Goal: Task Accomplishment & Management: Manage account settings

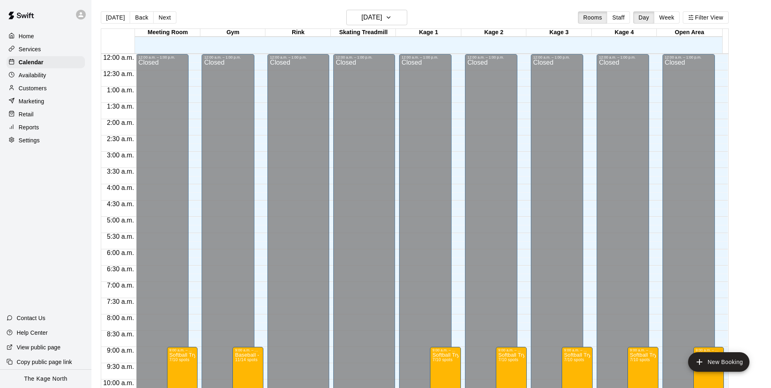
scroll to position [357, 0]
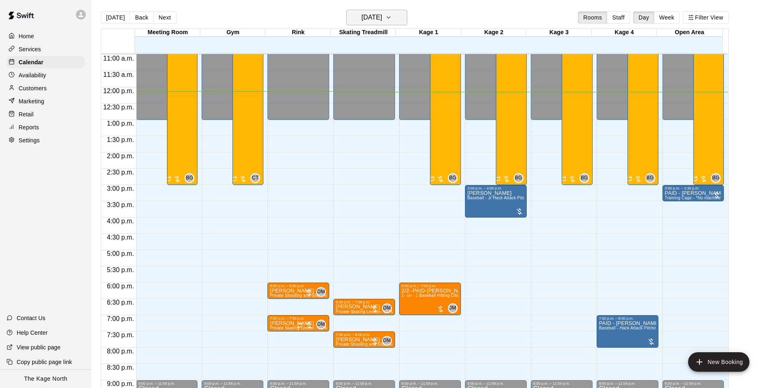
click at [392, 18] on icon "button" at bounding box center [388, 18] width 7 height 10
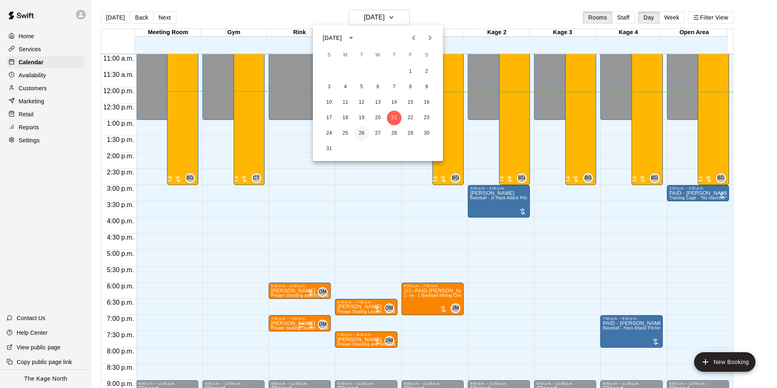
click at [363, 132] on button "26" at bounding box center [361, 133] width 15 height 15
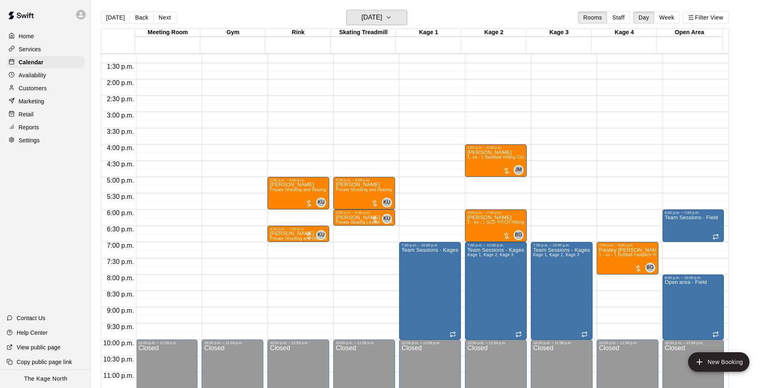
scroll to position [438, 0]
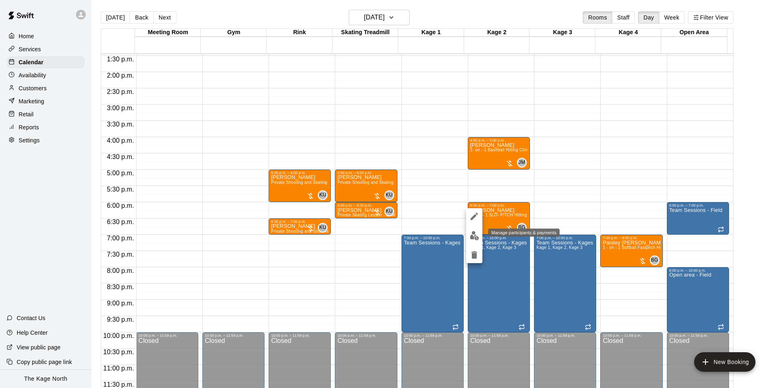
click at [475, 234] on img "edit" at bounding box center [474, 235] width 9 height 9
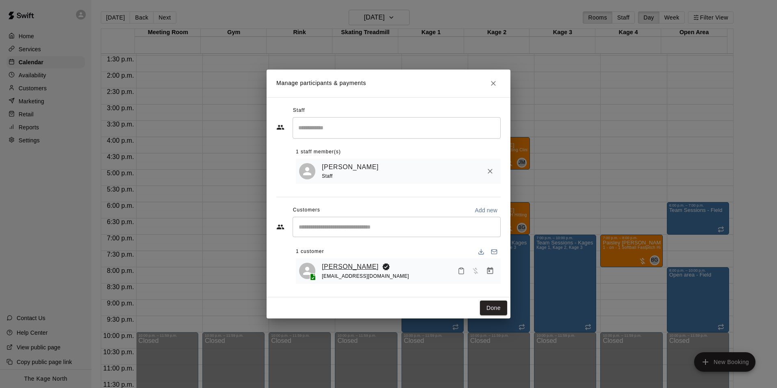
click at [348, 264] on link "[PERSON_NAME]" at bounding box center [350, 266] width 57 height 11
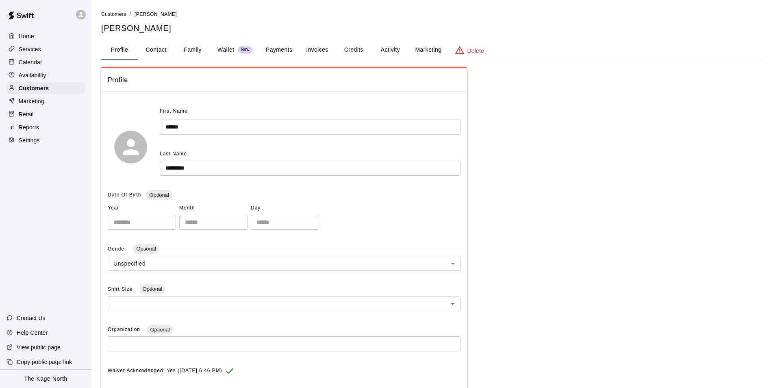
click at [389, 49] on button "Activity" at bounding box center [390, 50] width 37 height 20
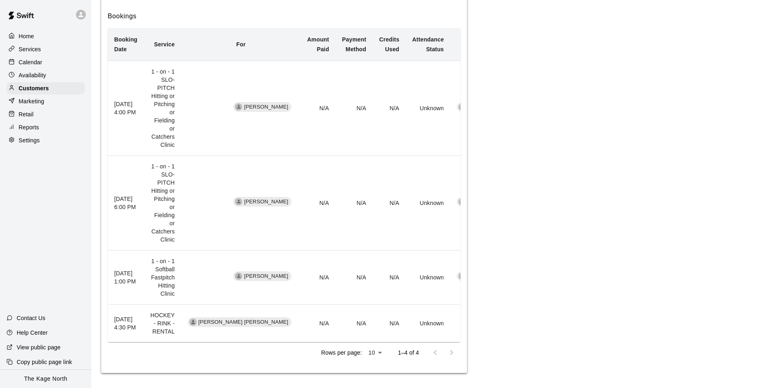
scroll to position [163, 0]
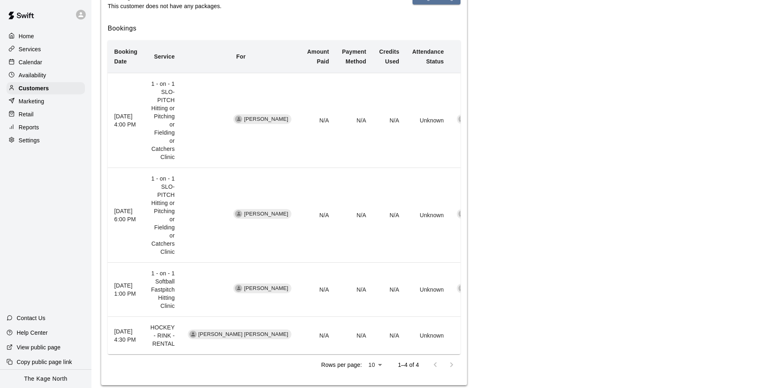
click at [38, 63] on p "Calendar" at bounding box center [31, 62] width 24 height 8
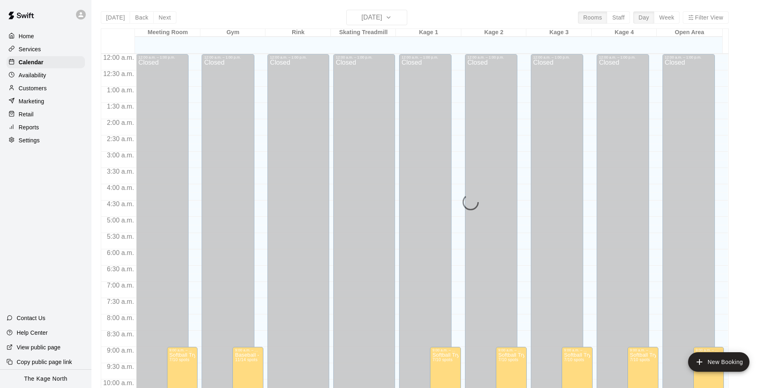
scroll to position [395, 0]
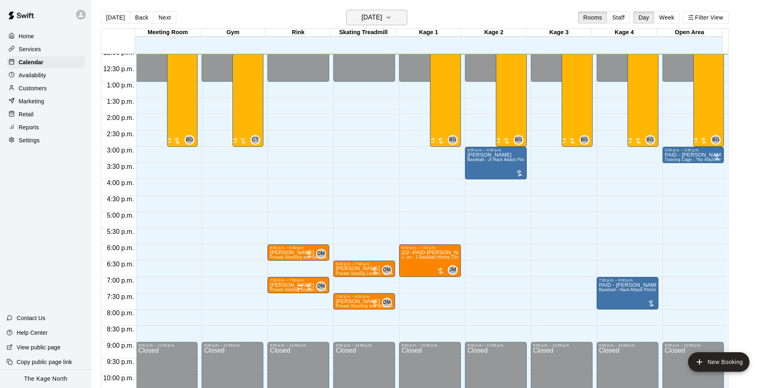
click at [392, 17] on icon "button" at bounding box center [388, 18] width 7 height 10
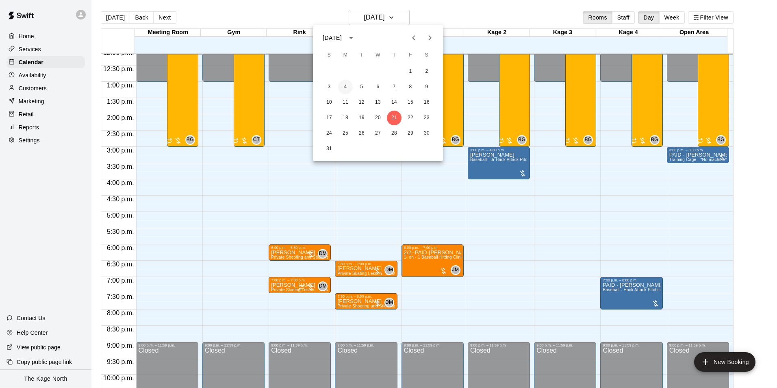
click at [342, 85] on button "4" at bounding box center [345, 87] width 15 height 15
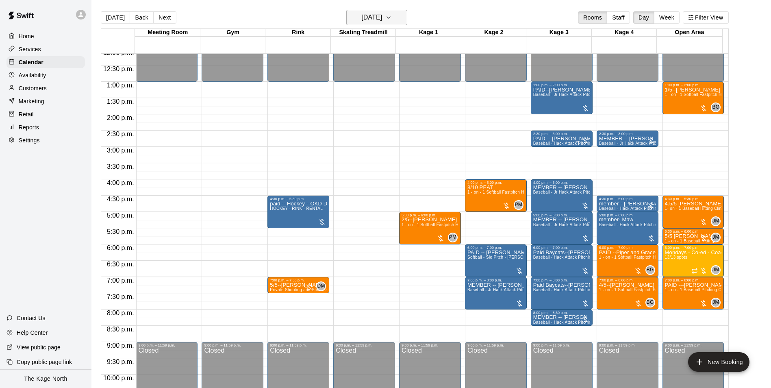
click at [398, 18] on button "[DATE]" at bounding box center [376, 17] width 61 height 15
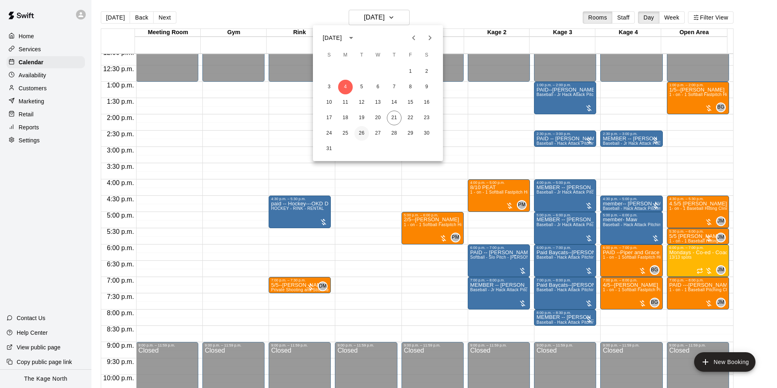
click at [362, 135] on button "26" at bounding box center [361, 133] width 15 height 15
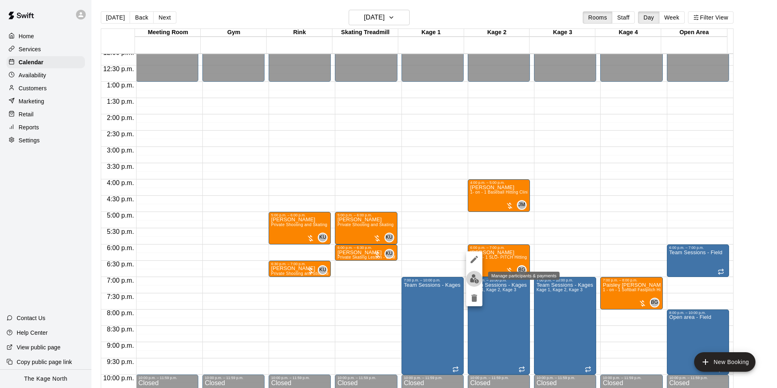
click at [475, 278] on img "edit" at bounding box center [474, 278] width 9 height 9
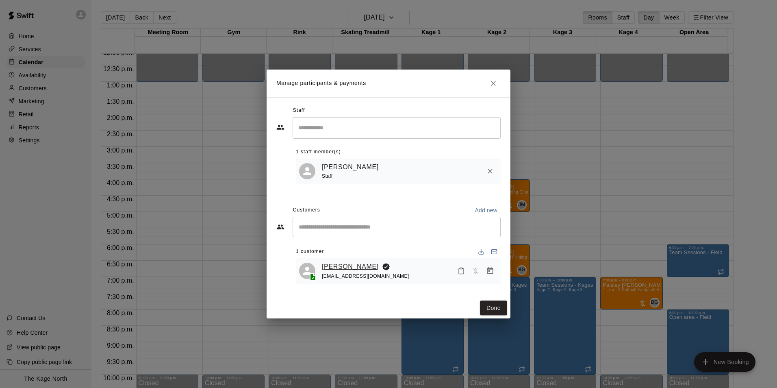
click at [353, 264] on link "[PERSON_NAME]" at bounding box center [350, 266] width 57 height 11
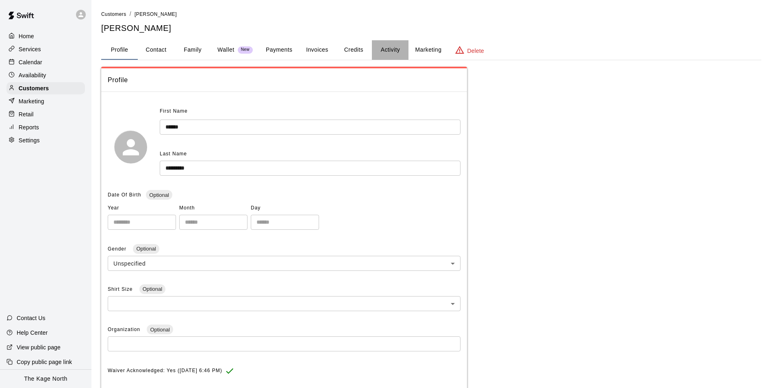
click at [390, 49] on button "Activity" at bounding box center [390, 50] width 37 height 20
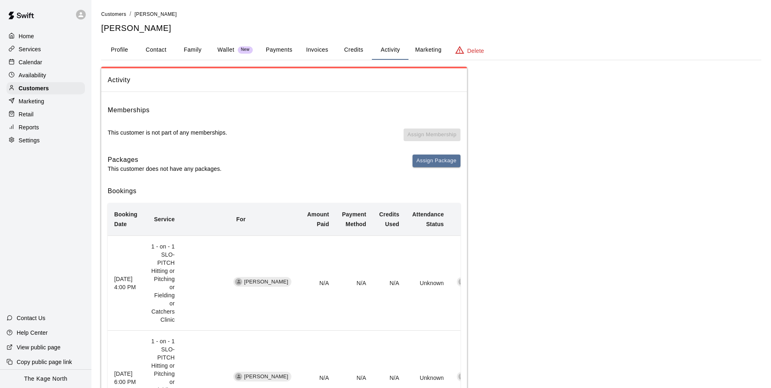
click at [160, 50] on button "Contact" at bounding box center [156, 50] width 37 height 20
select select "**"
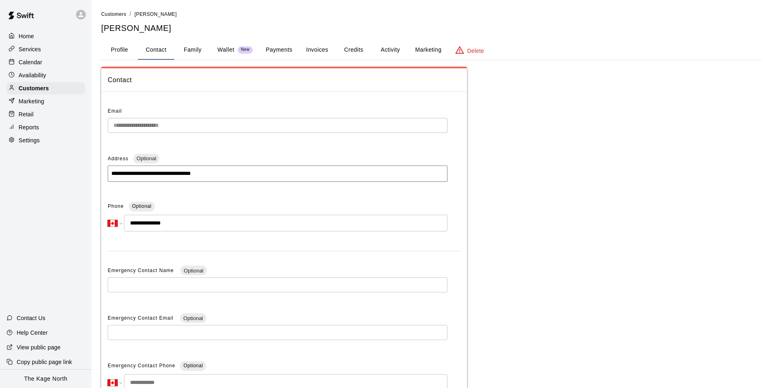
click at [392, 50] on button "Activity" at bounding box center [390, 50] width 37 height 20
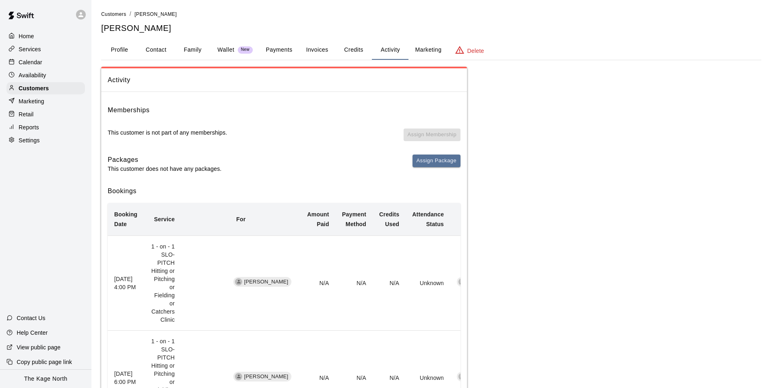
click at [40, 68] on div "Calendar" at bounding box center [46, 62] width 78 height 12
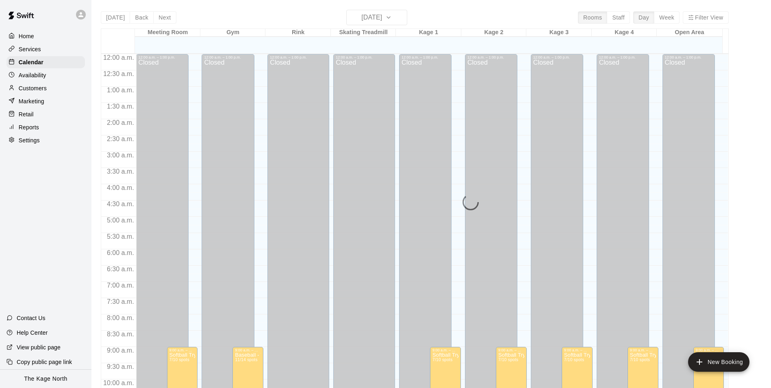
scroll to position [397, 0]
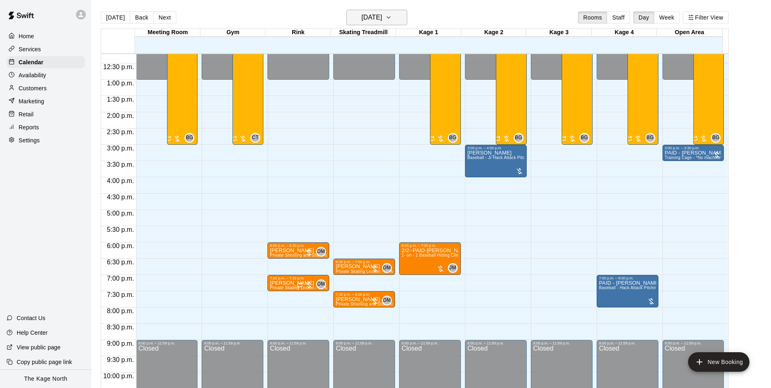
click at [407, 20] on button "[DATE]" at bounding box center [376, 17] width 61 height 15
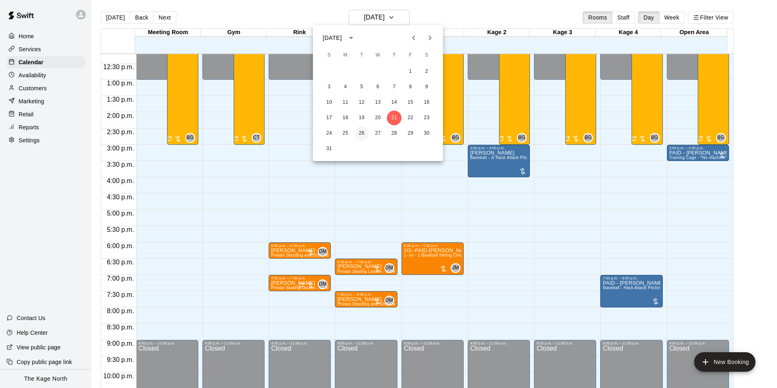
click at [361, 134] on button "26" at bounding box center [361, 133] width 15 height 15
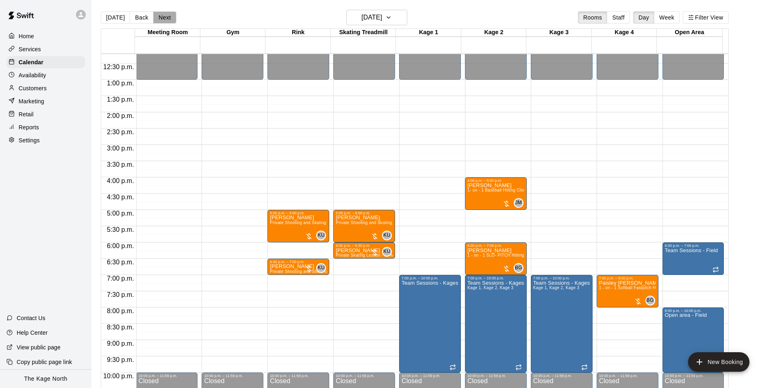
click at [167, 19] on button "Next" at bounding box center [164, 17] width 23 height 12
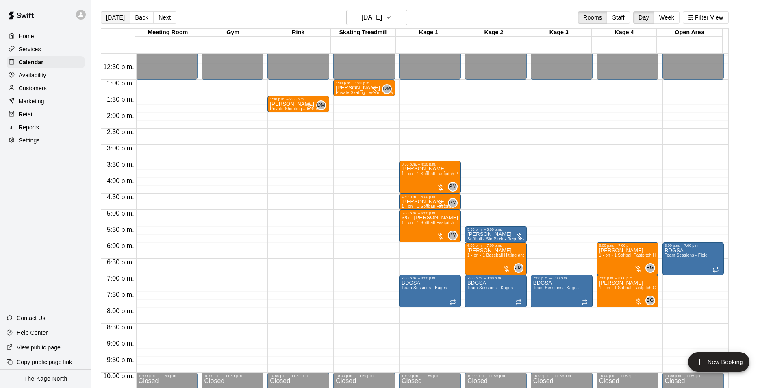
click at [118, 17] on button "[DATE]" at bounding box center [115, 17] width 29 height 12
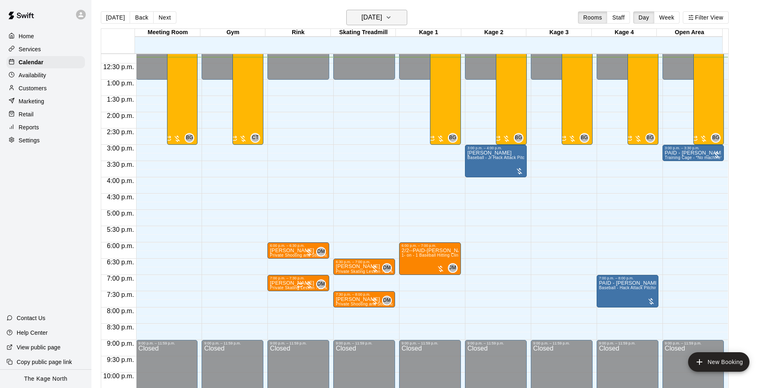
click at [392, 20] on icon "button" at bounding box center [388, 18] width 7 height 10
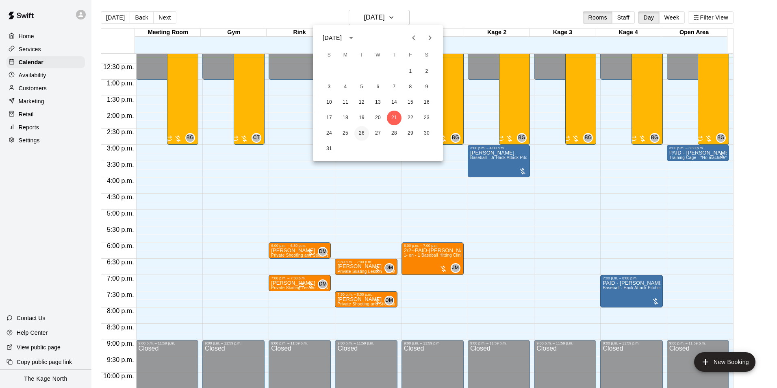
click at [363, 132] on button "26" at bounding box center [361, 133] width 15 height 15
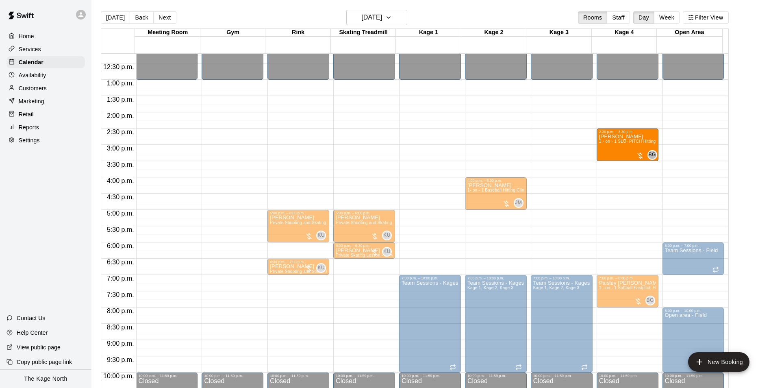
drag, startPoint x: 485, startPoint y: 263, endPoint x: 639, endPoint y: 152, distance: 190.8
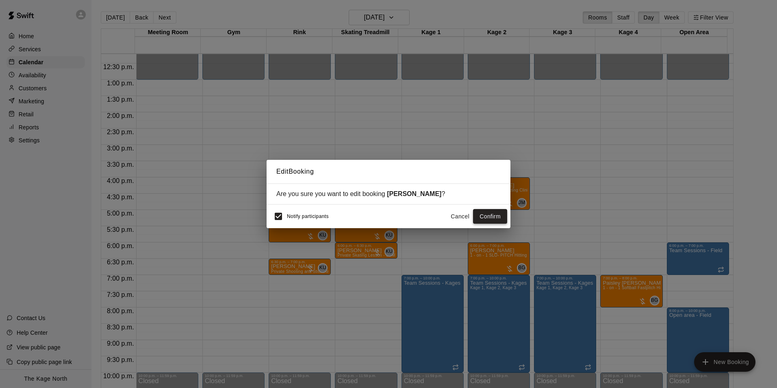
click at [482, 216] on button "Confirm" at bounding box center [490, 216] width 34 height 15
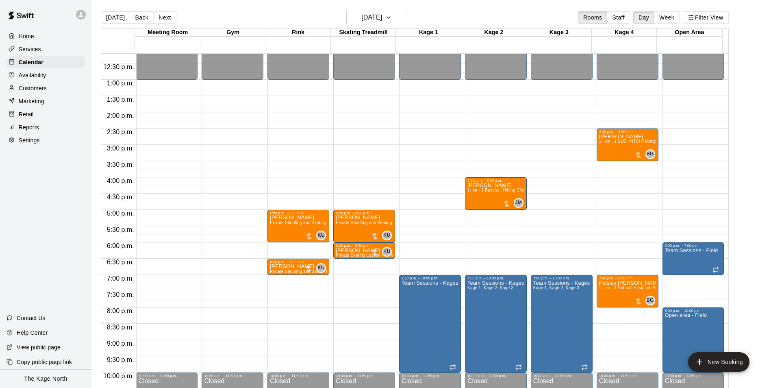
click at [31, 76] on p "Availability" at bounding box center [33, 75] width 28 height 8
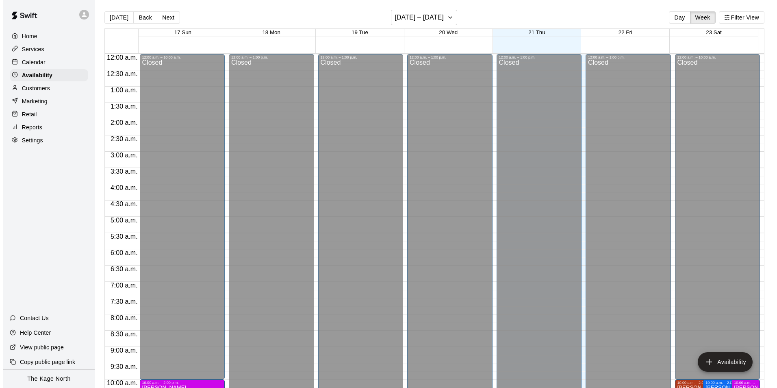
scroll to position [404, 0]
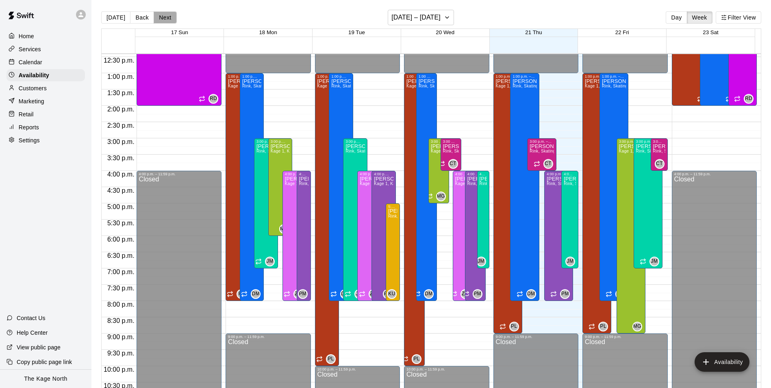
click at [162, 19] on button "Next" at bounding box center [165, 17] width 23 height 12
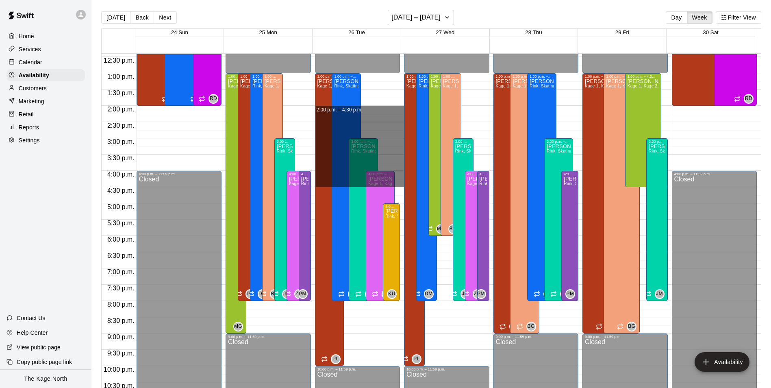
drag, startPoint x: 377, startPoint y: 108, endPoint x: 388, endPoint y: 181, distance: 74.0
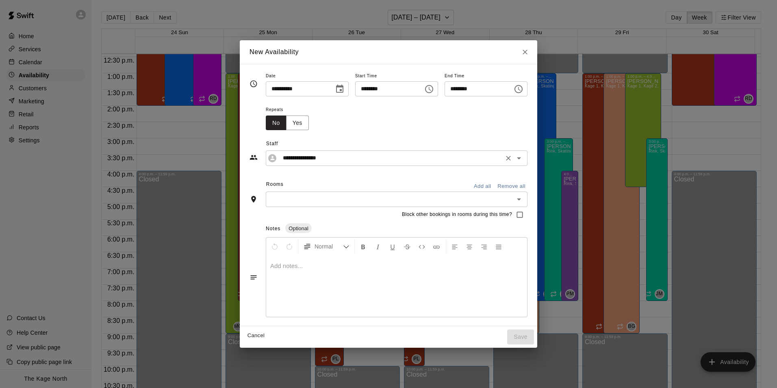
click at [524, 161] on icon "Open" at bounding box center [519, 158] width 10 height 10
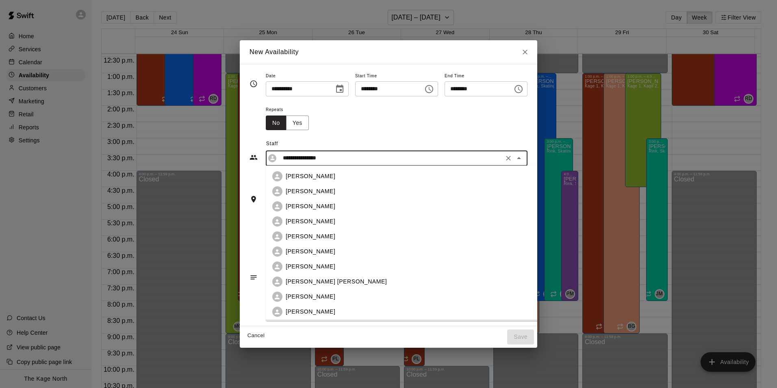
scroll to position [13, 0]
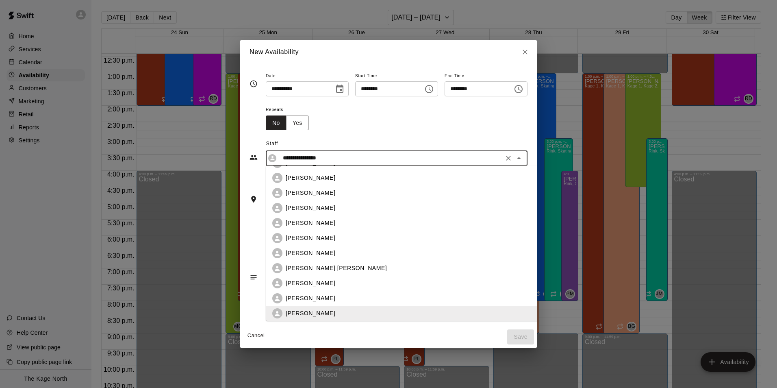
click at [339, 196] on div "[PERSON_NAME]" at bounding box center [415, 193] width 259 height 9
type input "**********"
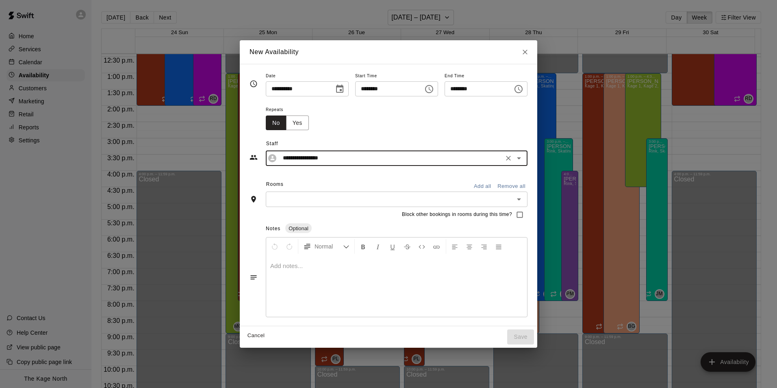
click at [495, 185] on button "Add all" at bounding box center [482, 186] width 26 height 13
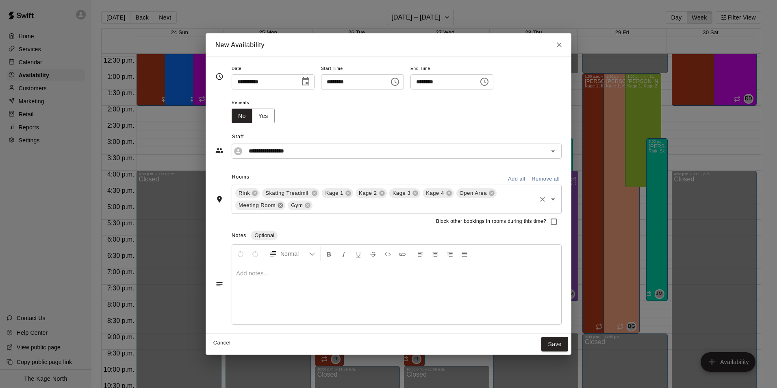
click at [278, 205] on icon at bounding box center [280, 204] width 5 height 5
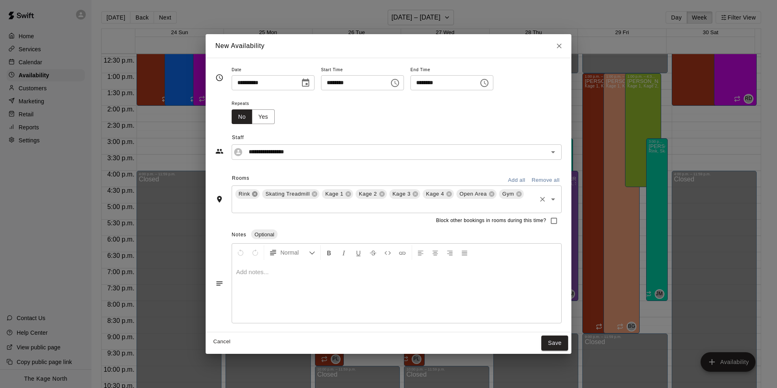
click at [256, 196] on icon at bounding box center [254, 193] width 5 height 5
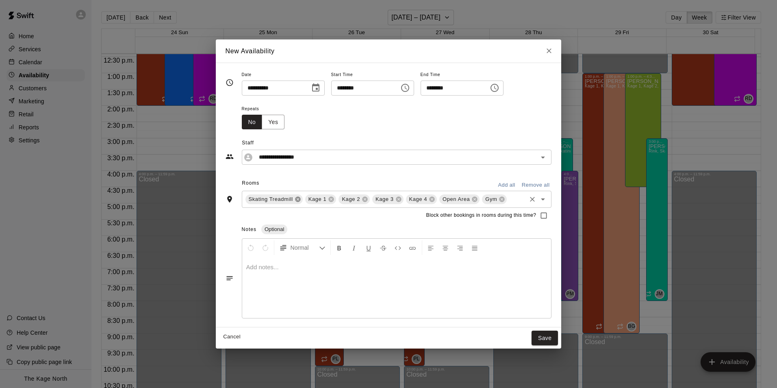
click at [299, 200] on icon at bounding box center [298, 199] width 7 height 7
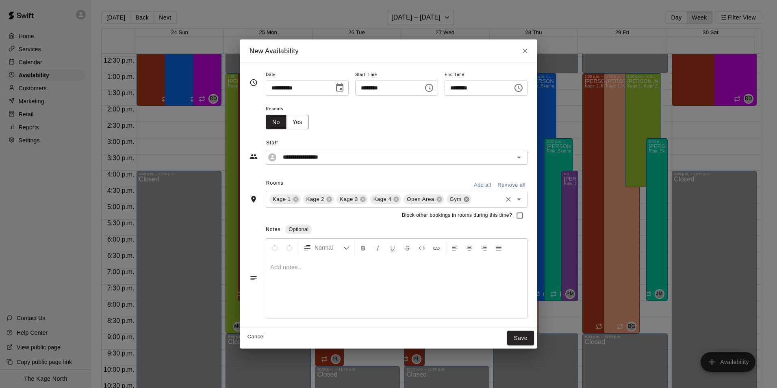
click at [464, 200] on icon at bounding box center [466, 198] width 5 height 5
click at [530, 337] on button "Save" at bounding box center [520, 337] width 27 height 15
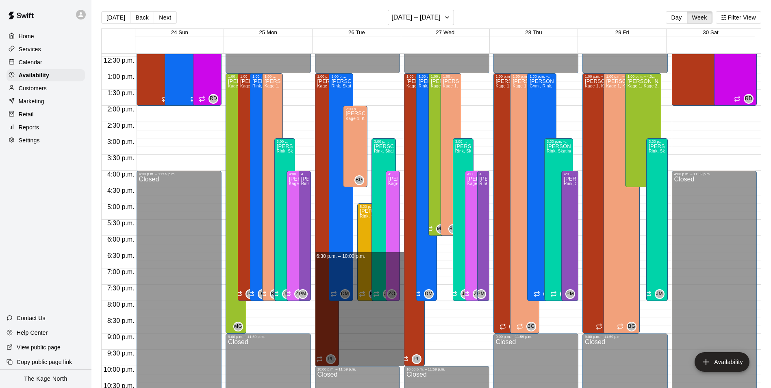
drag, startPoint x: 353, startPoint y: 254, endPoint x: 352, endPoint y: 362, distance: 108.1
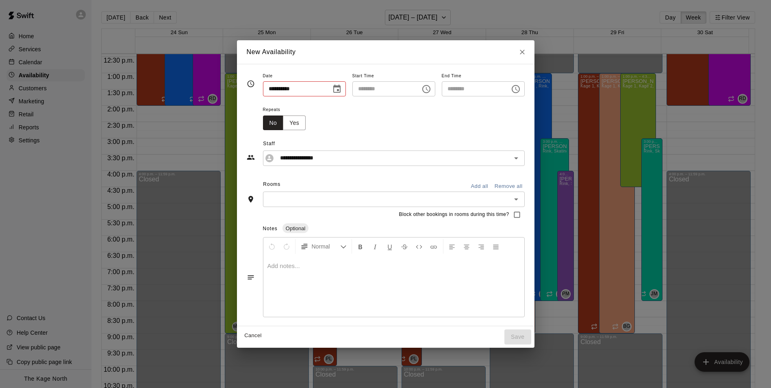
type input "**********"
type input "********"
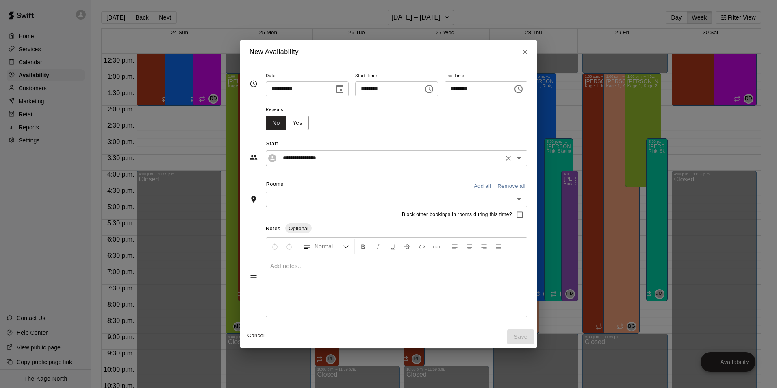
click at [524, 159] on icon "Open" at bounding box center [519, 158] width 10 height 10
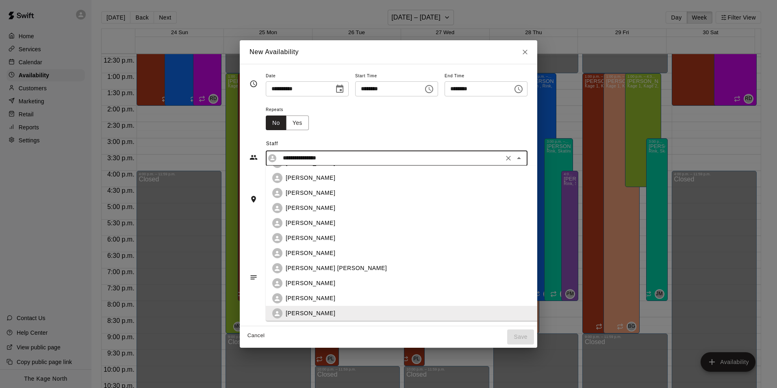
click at [333, 189] on div "[PERSON_NAME]" at bounding box center [415, 193] width 259 height 9
type input "**********"
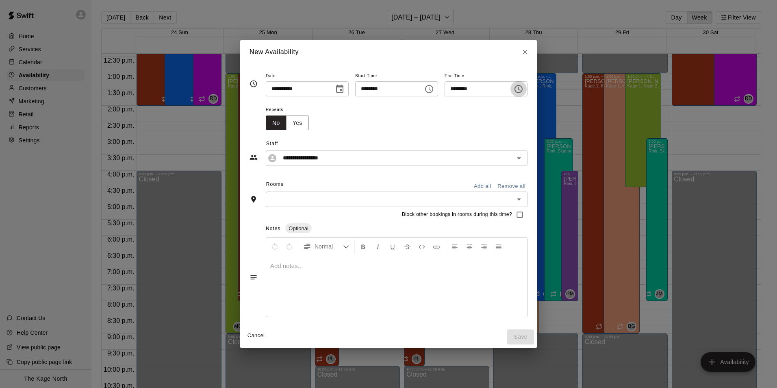
click at [524, 89] on icon "Choose time, selected time is 10:00 PM" at bounding box center [519, 89] width 10 height 10
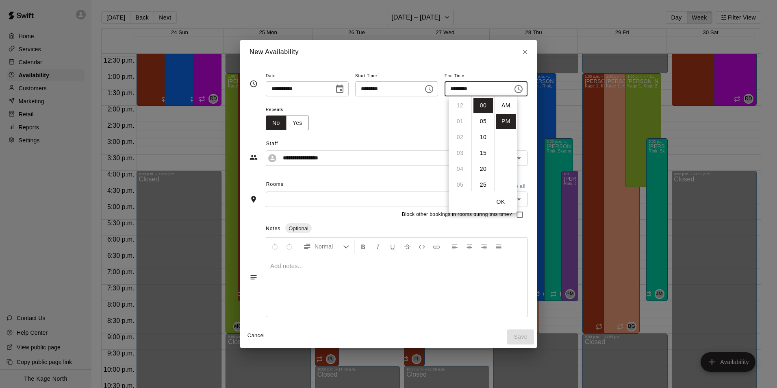
scroll to position [15, 0]
click at [456, 128] on li "09" at bounding box center [460, 130] width 20 height 15
type input "********"
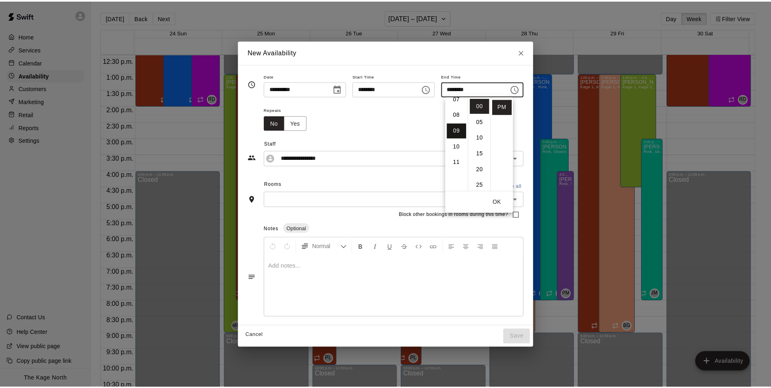
scroll to position [143, 0]
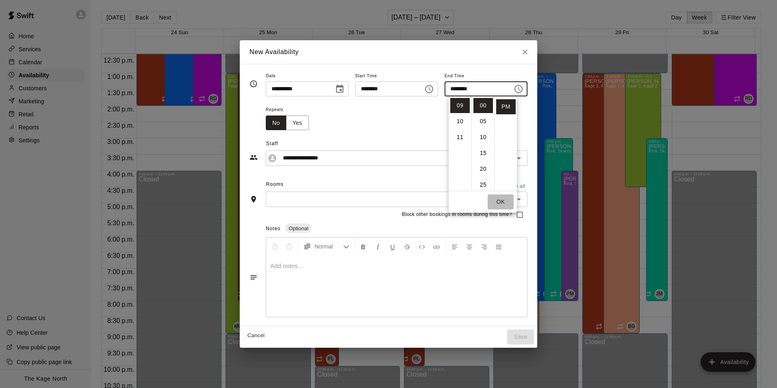
click at [499, 202] on button "OK" at bounding box center [501, 201] width 26 height 15
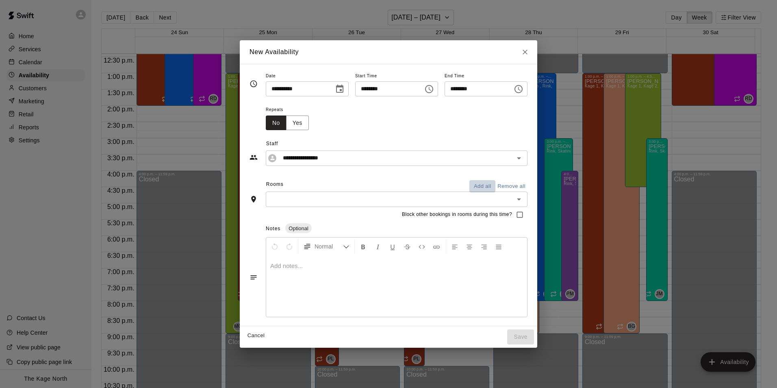
click at [495, 187] on button "Add all" at bounding box center [482, 186] width 26 height 13
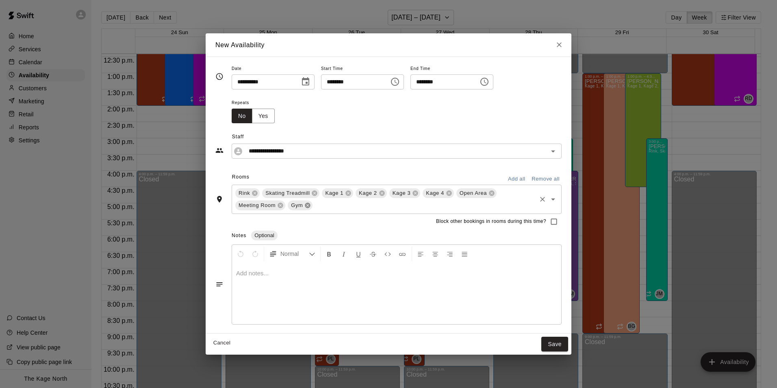
click at [307, 205] on icon at bounding box center [307, 204] width 5 height 5
click at [282, 205] on icon at bounding box center [280, 204] width 5 height 5
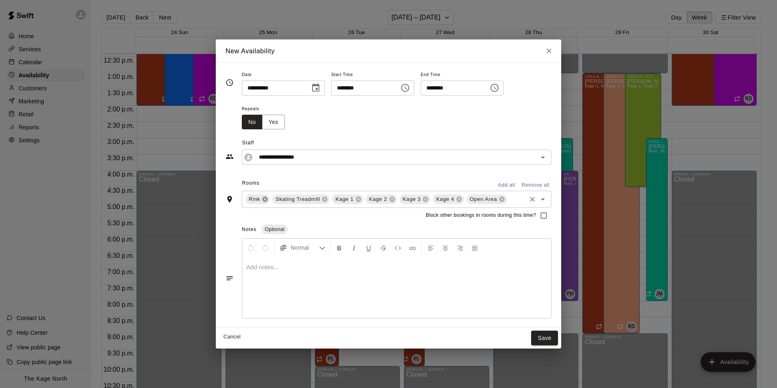
click at [264, 199] on icon at bounding box center [265, 198] width 5 height 5
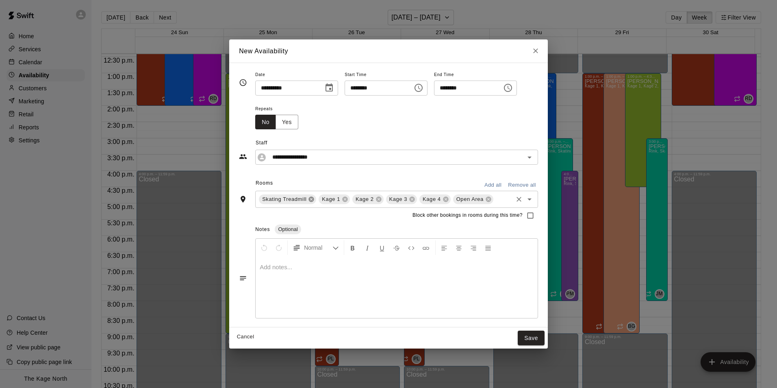
click at [309, 200] on icon at bounding box center [311, 198] width 5 height 5
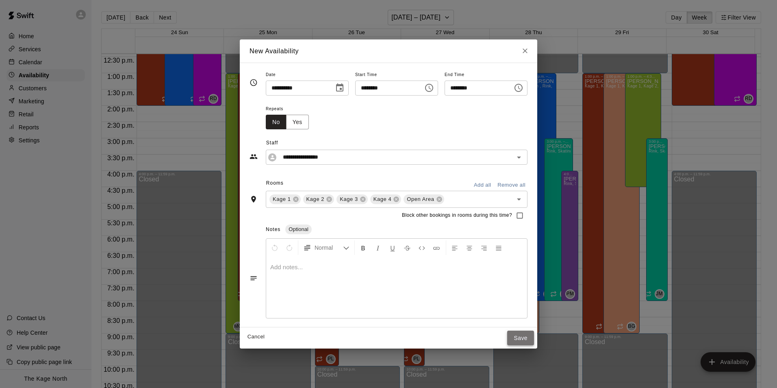
click at [534, 340] on button "Save" at bounding box center [520, 337] width 27 height 15
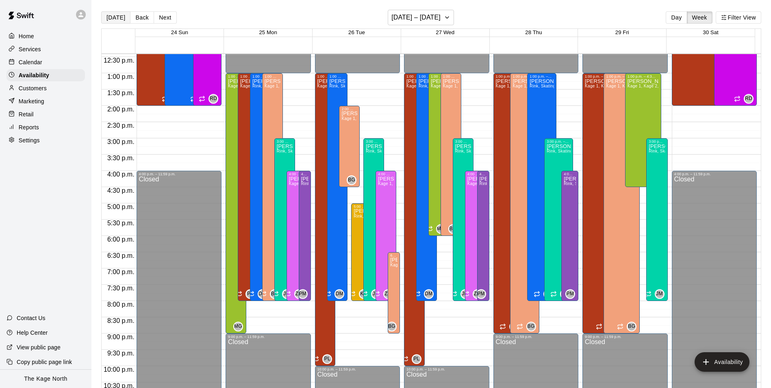
click at [123, 19] on button "[DATE]" at bounding box center [115, 17] width 29 height 12
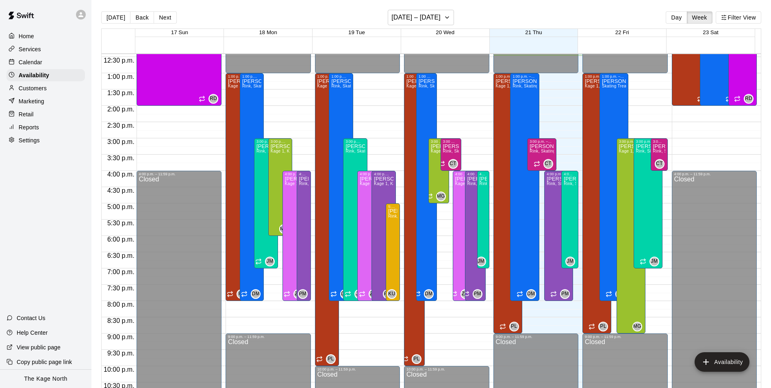
click at [41, 61] on p "Calendar" at bounding box center [31, 62] width 24 height 8
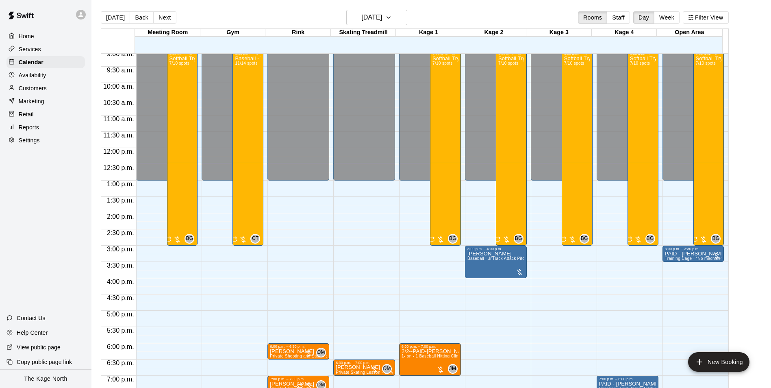
scroll to position [283, 0]
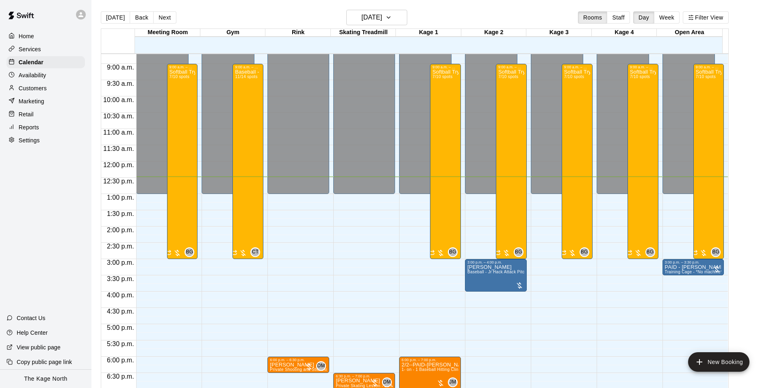
click at [35, 75] on p "Availability" at bounding box center [33, 75] width 28 height 8
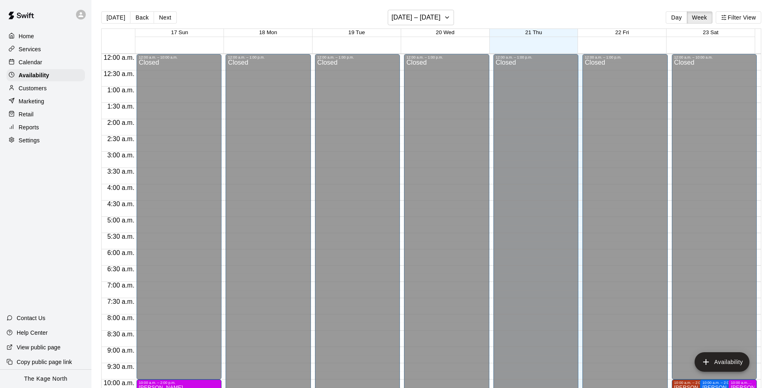
scroll to position [406, 0]
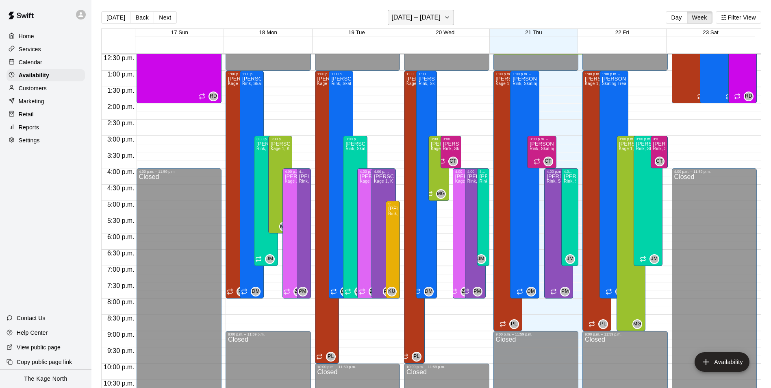
click at [444, 17] on icon "button" at bounding box center [447, 18] width 7 height 10
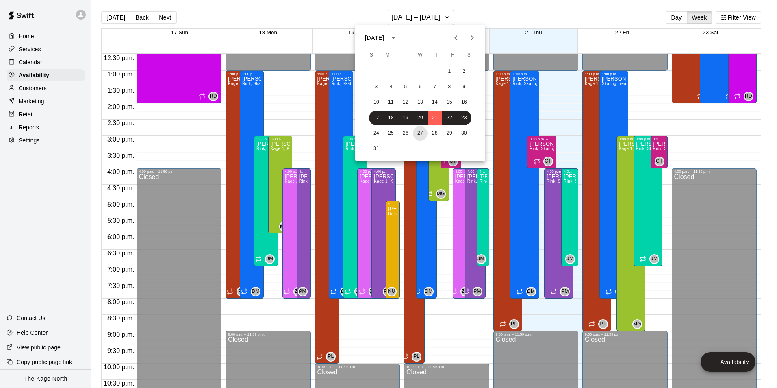
click at [421, 131] on button "27" at bounding box center [420, 133] width 15 height 15
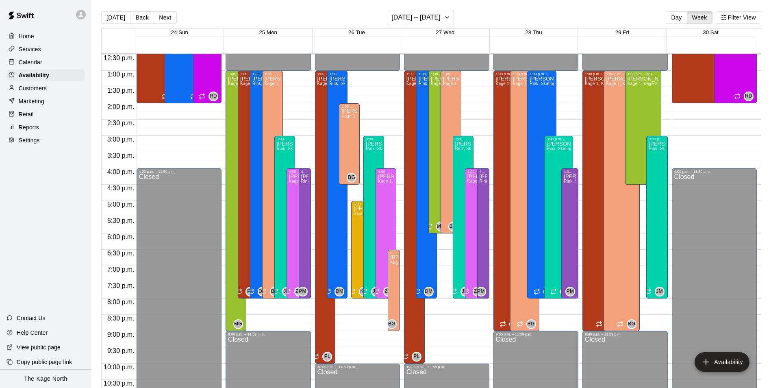
click at [42, 62] on div "Calendar" at bounding box center [46, 62] width 78 height 12
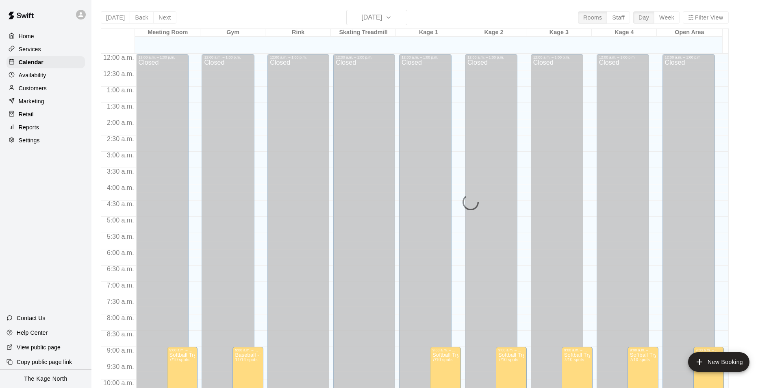
scroll to position [406, 0]
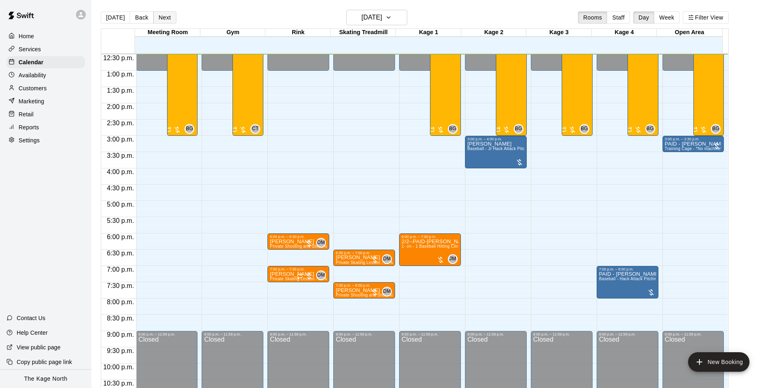
click at [161, 16] on button "Next" at bounding box center [164, 17] width 23 height 12
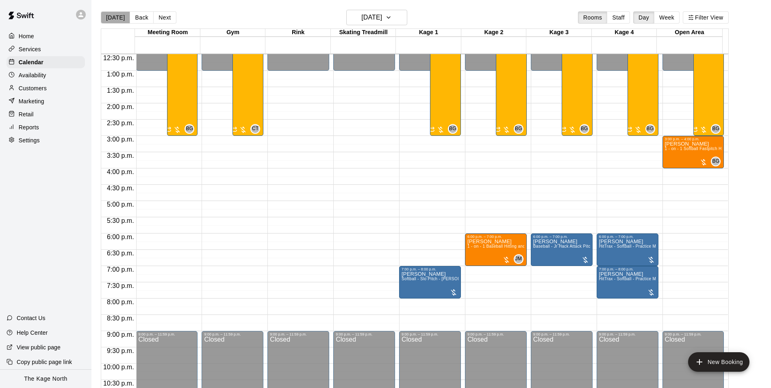
click at [115, 22] on button "[DATE]" at bounding box center [115, 17] width 29 height 12
